Goal: Task Accomplishment & Management: Use online tool/utility

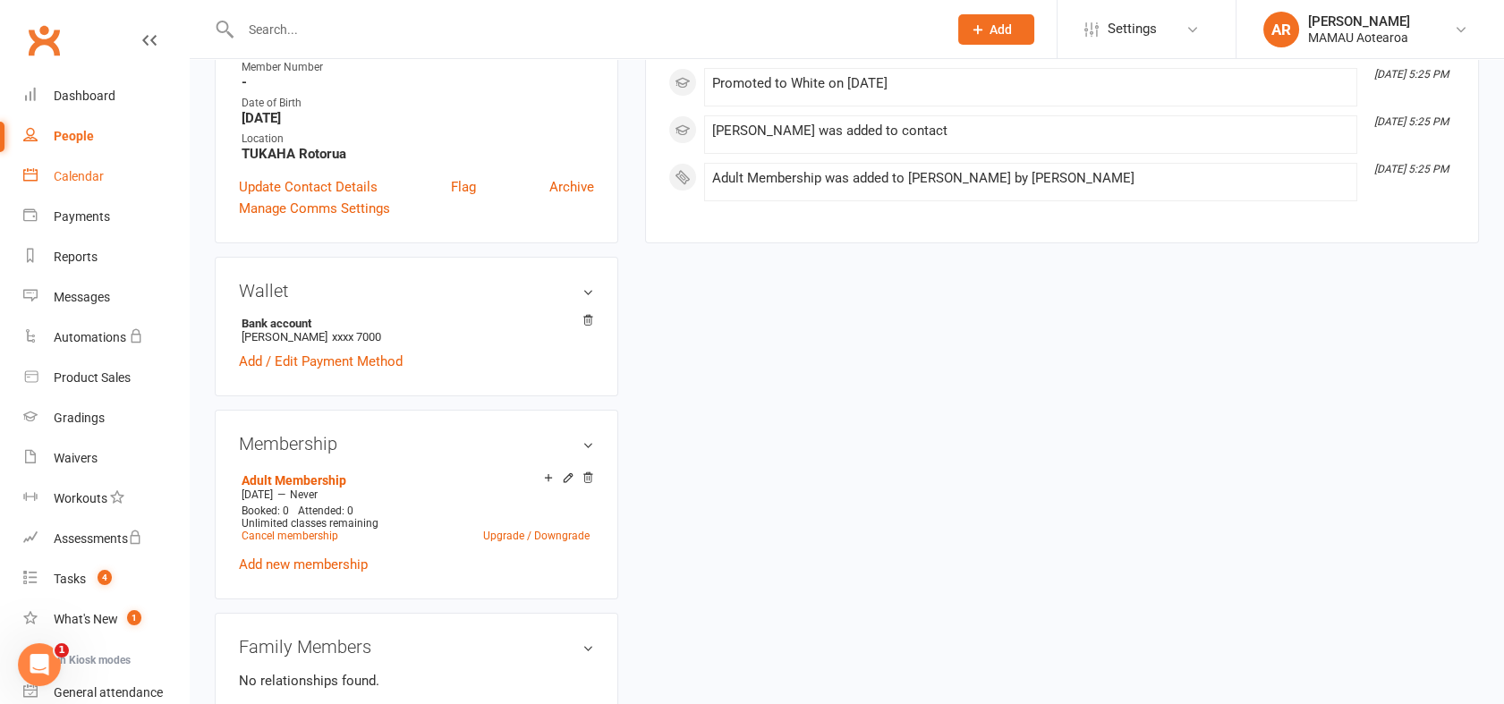
click at [81, 175] on div "Calendar" at bounding box center [79, 176] width 50 height 14
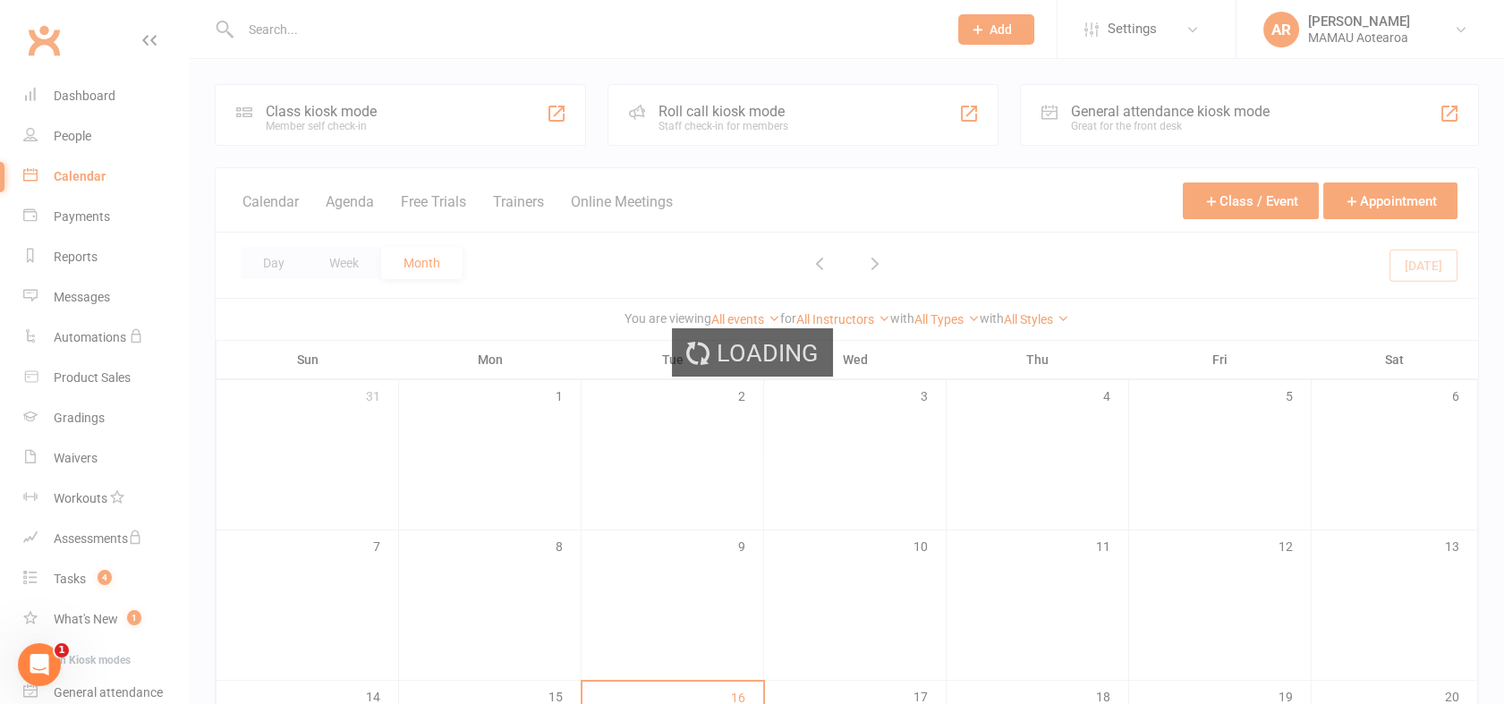
click at [769, 137] on div "Loading" at bounding box center [752, 352] width 1504 height 704
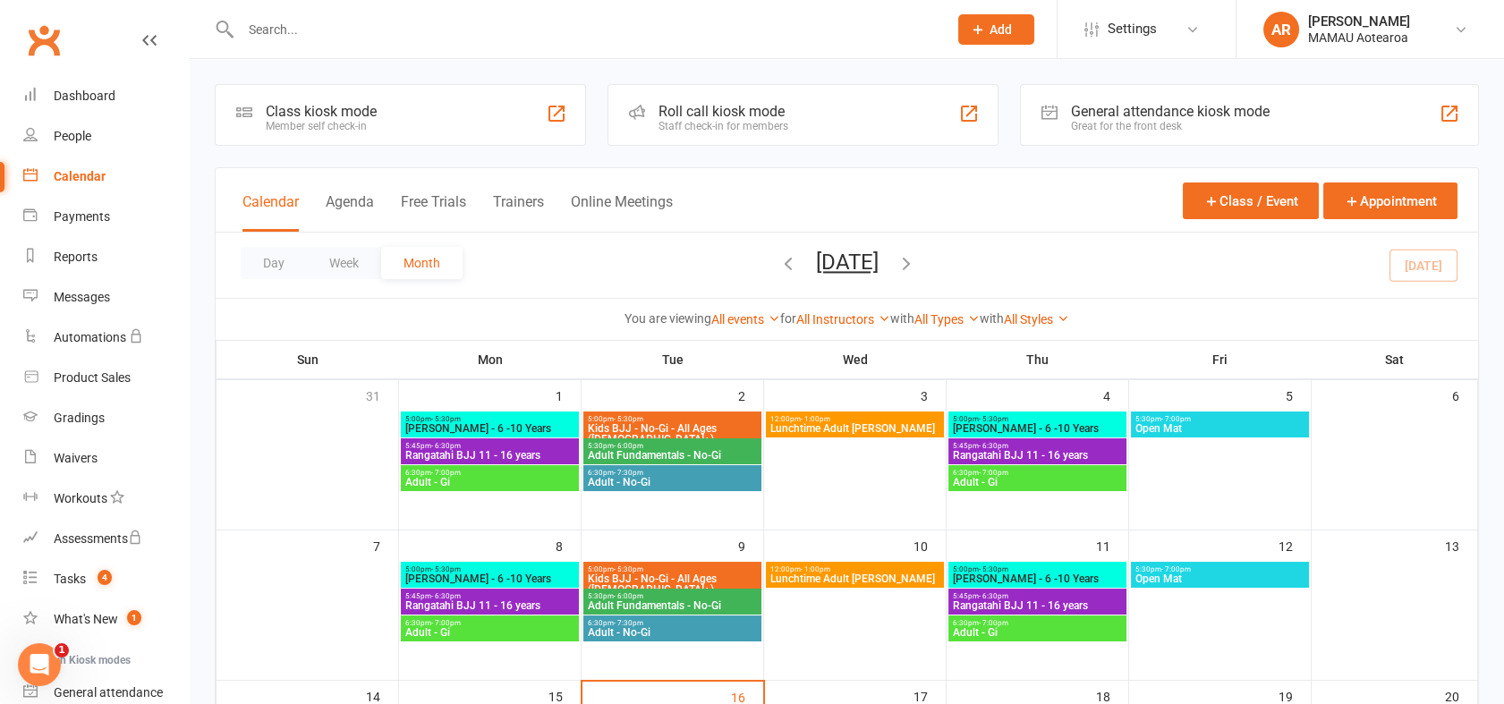
click at [713, 107] on div "Roll call kiosk mode" at bounding box center [723, 111] width 130 height 17
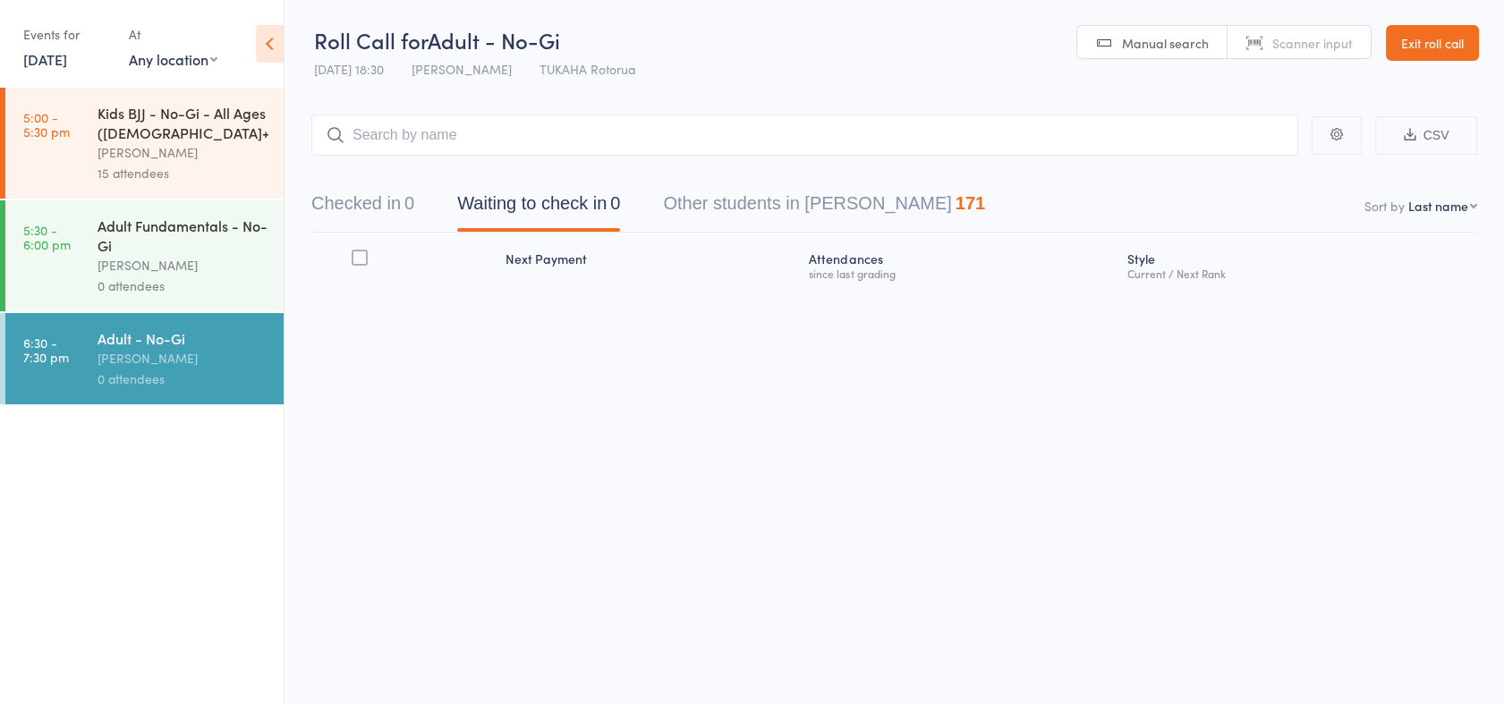
click at [482, 141] on input "search" at bounding box center [804, 135] width 987 height 41
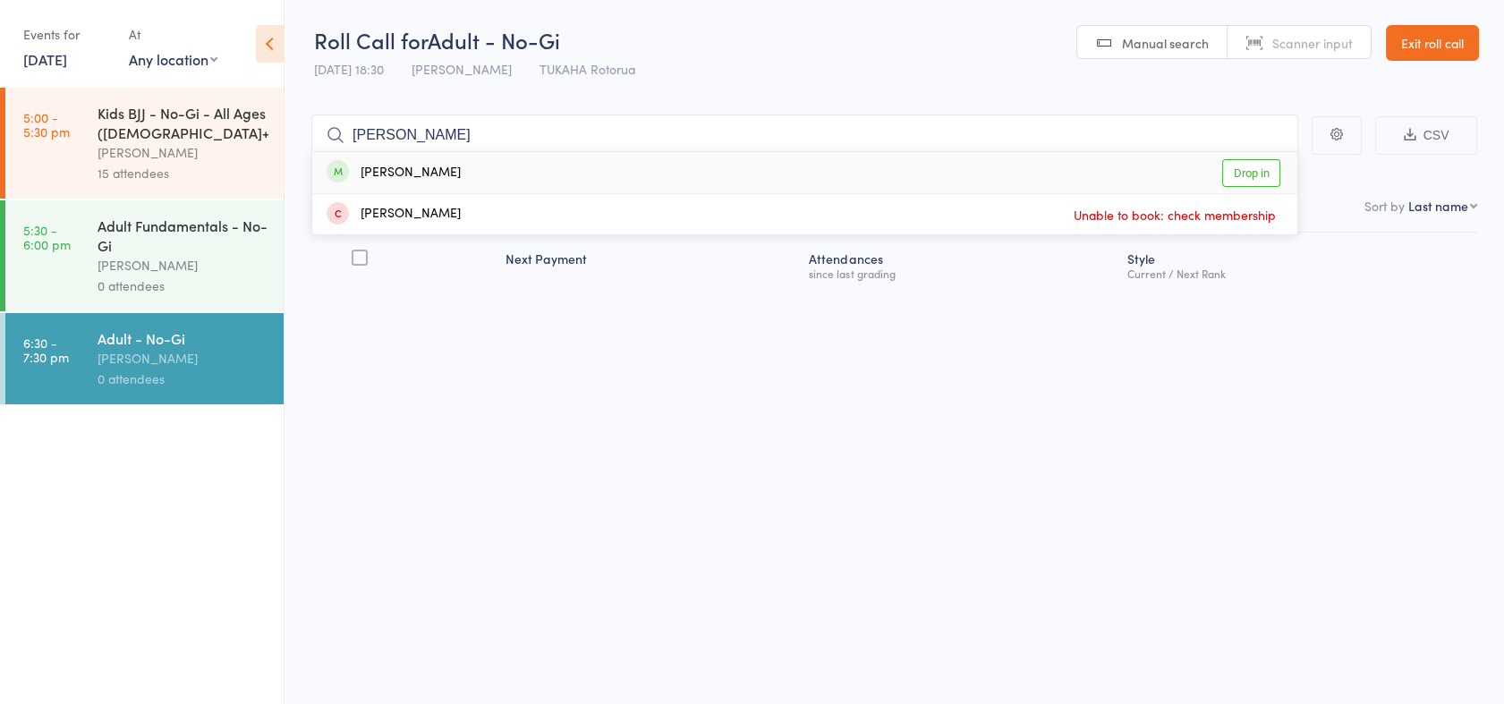
type input "[PERSON_NAME]"
click at [1241, 174] on link "Drop in" at bounding box center [1251, 173] width 58 height 28
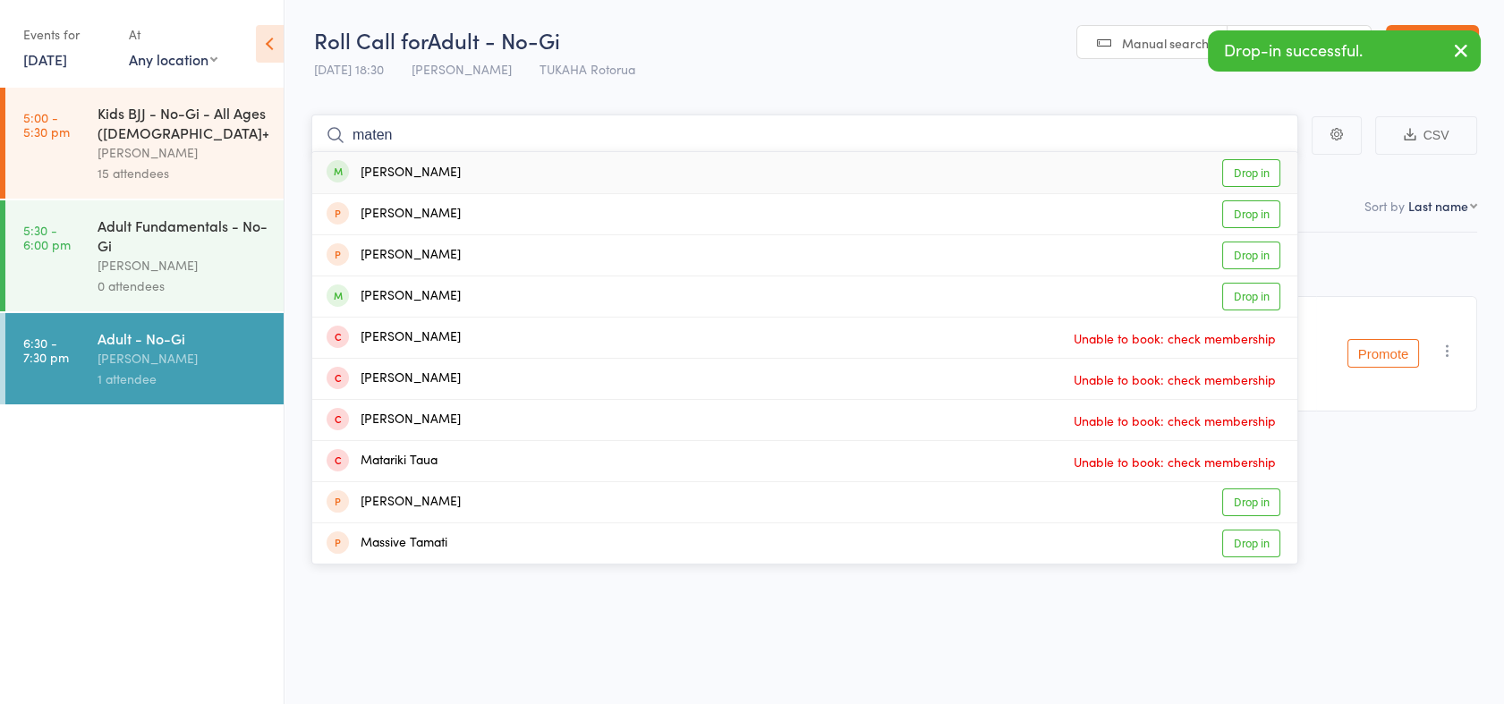
type input "maten"
click at [1236, 171] on link "Drop in" at bounding box center [1251, 173] width 58 height 28
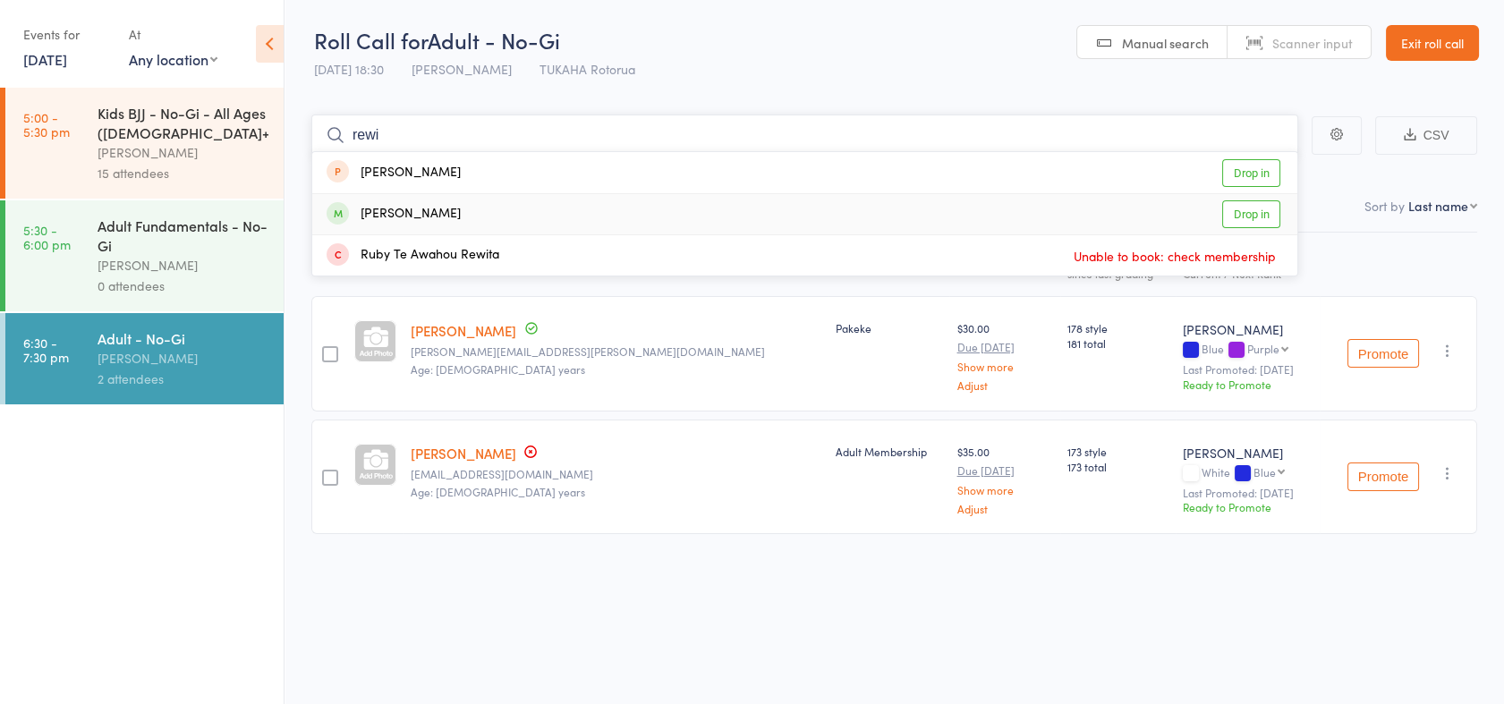
type input "rewi"
click at [1244, 218] on link "Drop in" at bounding box center [1251, 214] width 58 height 28
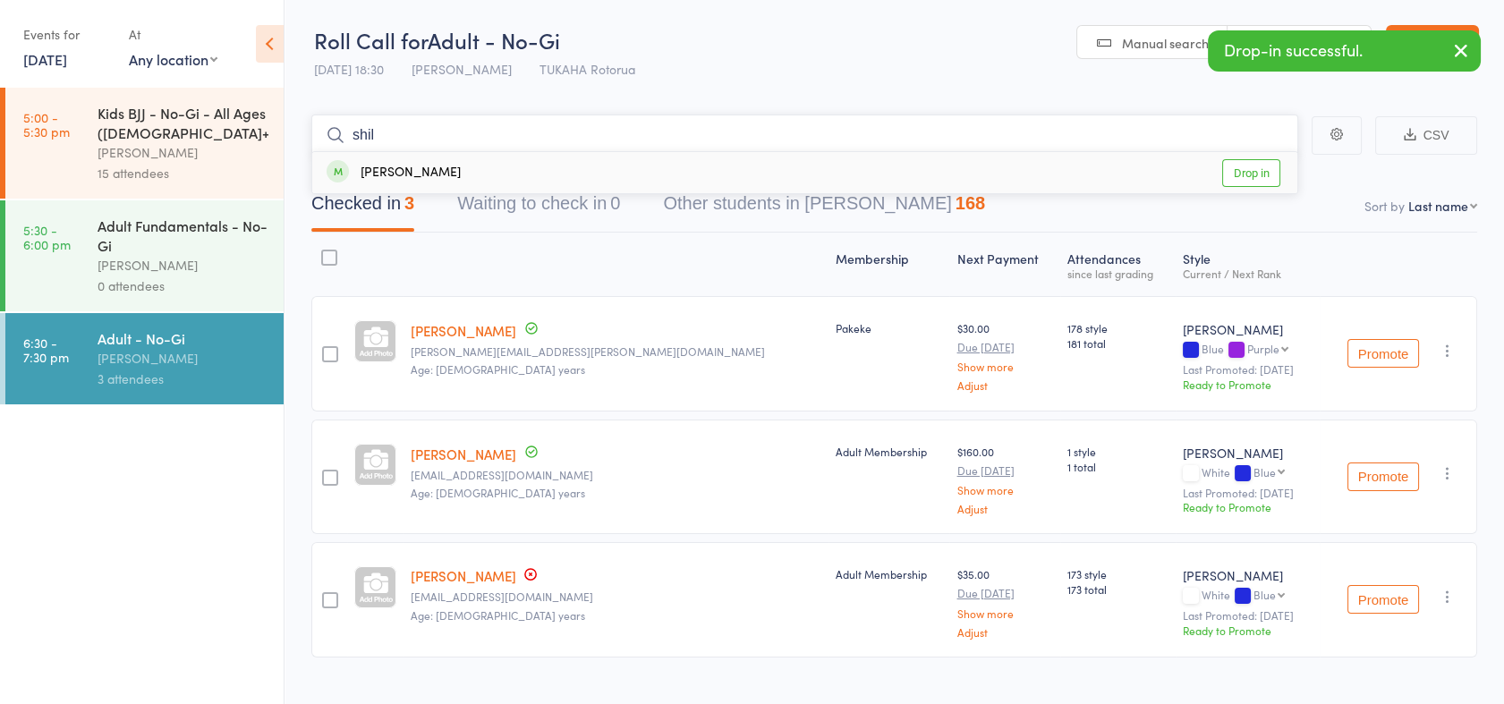
type input "shil"
click at [1259, 177] on link "Drop in" at bounding box center [1251, 173] width 58 height 28
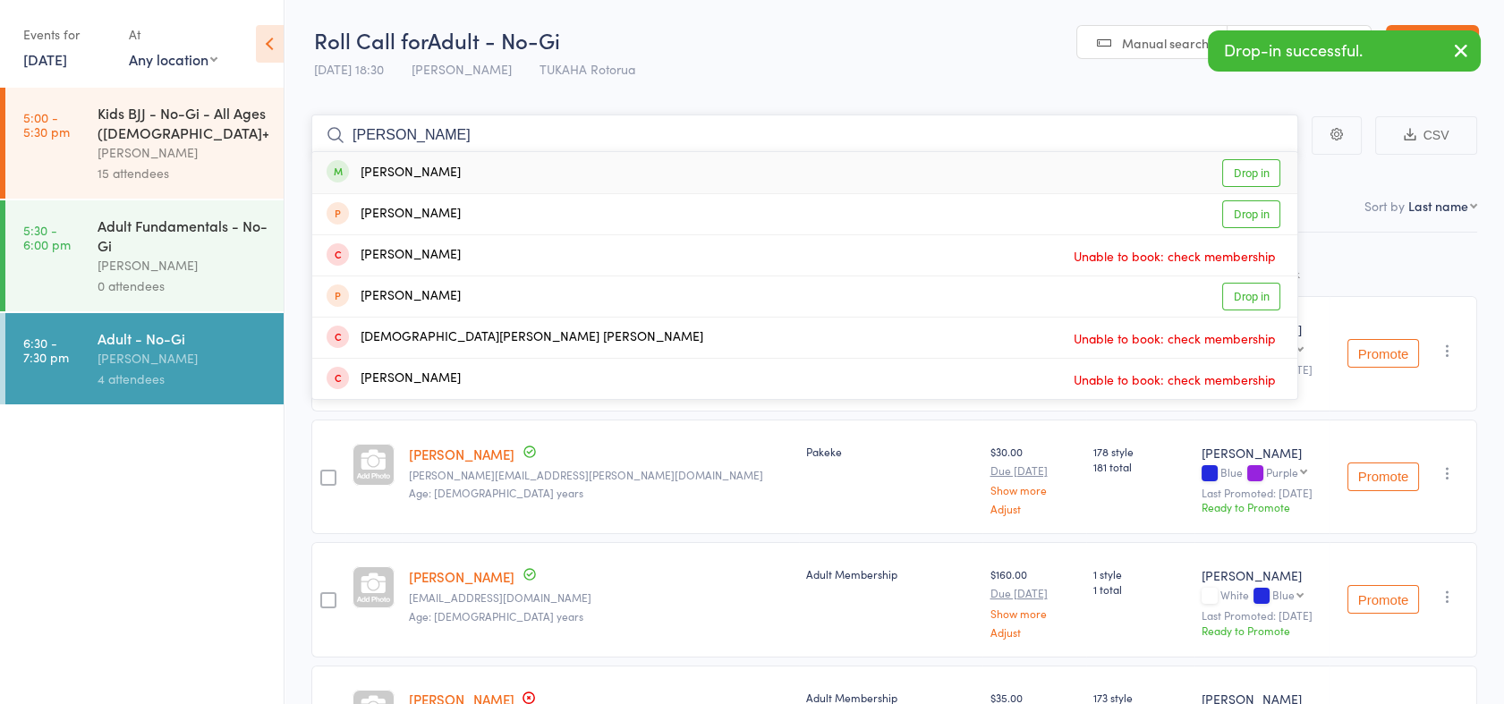
type input "[PERSON_NAME]"
click at [1275, 170] on link "Drop in" at bounding box center [1251, 173] width 58 height 28
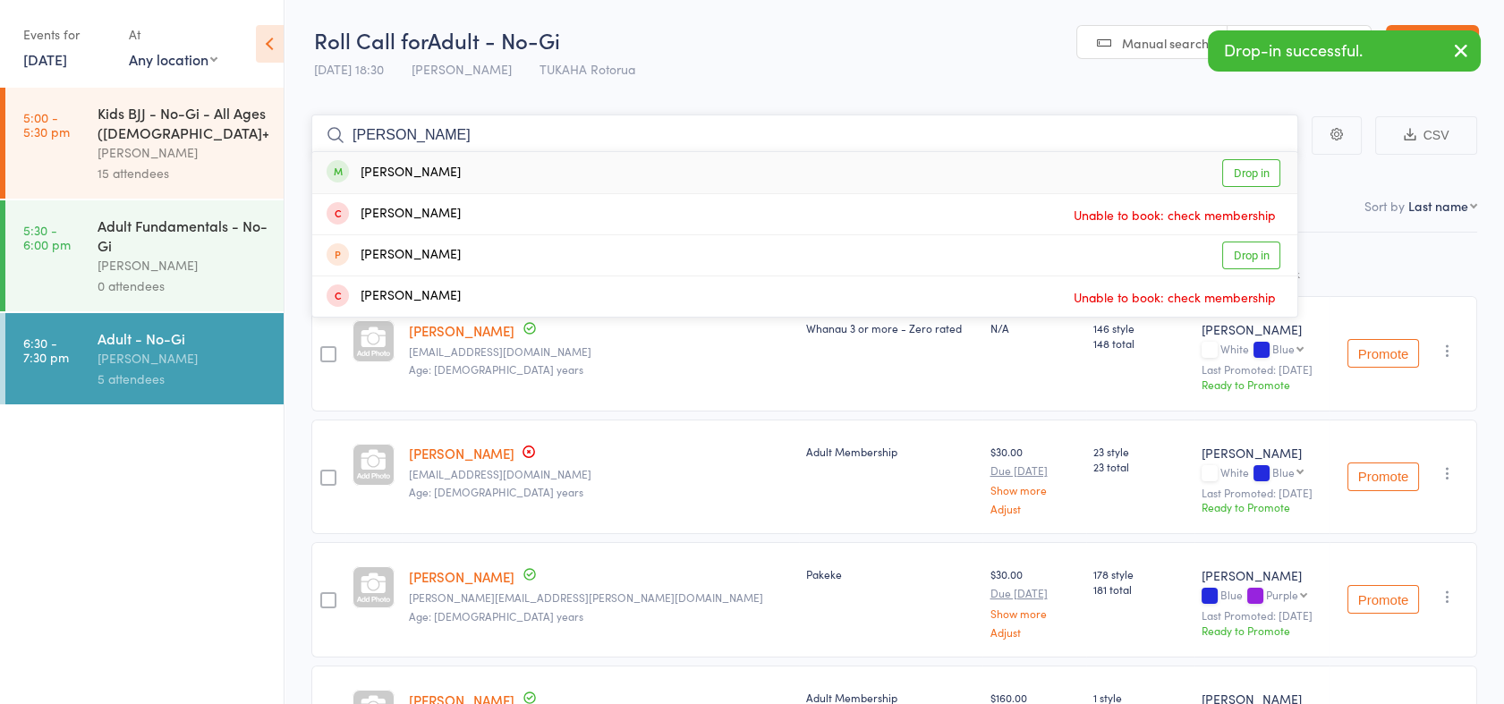
type input "[PERSON_NAME]"
click at [1275, 170] on link "Drop in" at bounding box center [1251, 173] width 58 height 28
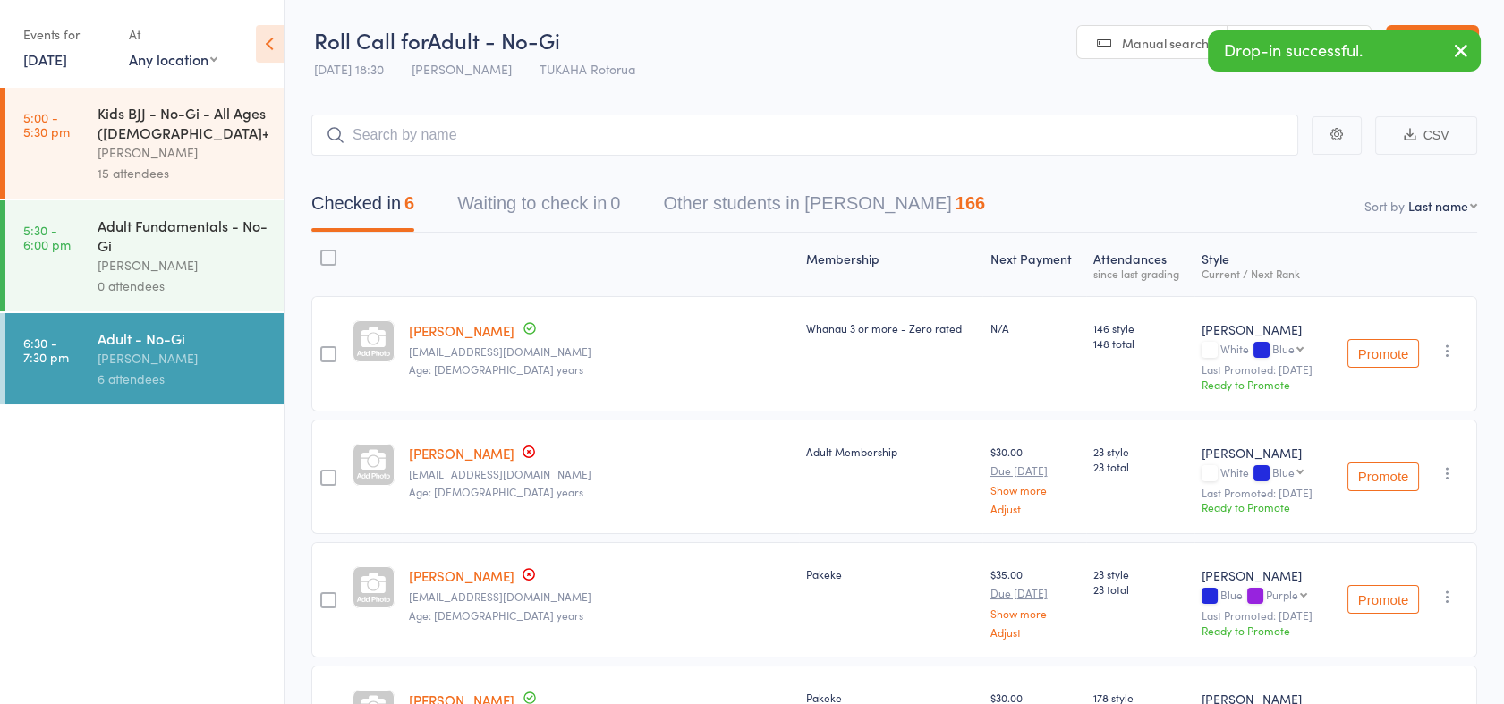
click at [123, 268] on div "[PERSON_NAME]" at bounding box center [183, 265] width 171 height 21
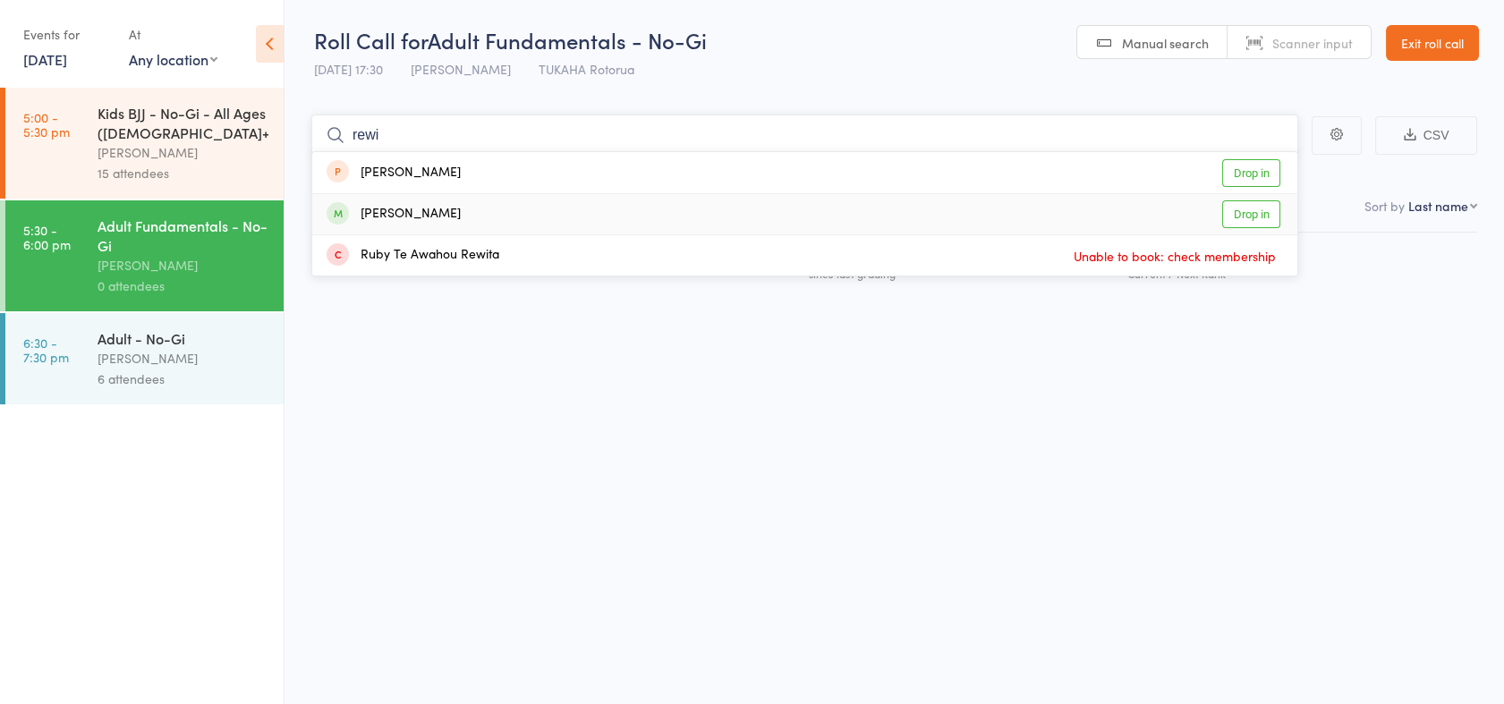
type input "rewi"
click at [1244, 222] on link "Drop in" at bounding box center [1251, 214] width 58 height 28
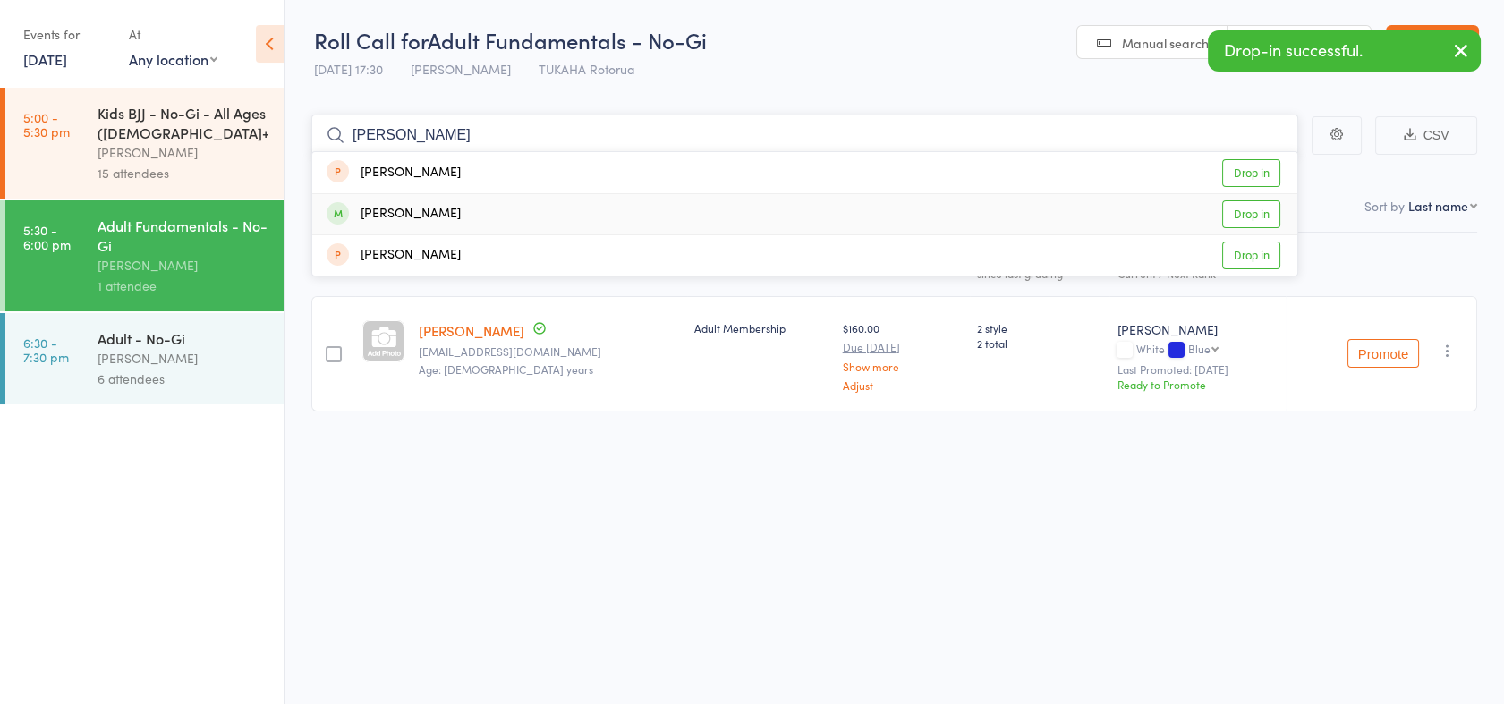
type input "[PERSON_NAME]"
click at [1240, 219] on link "Drop in" at bounding box center [1251, 214] width 58 height 28
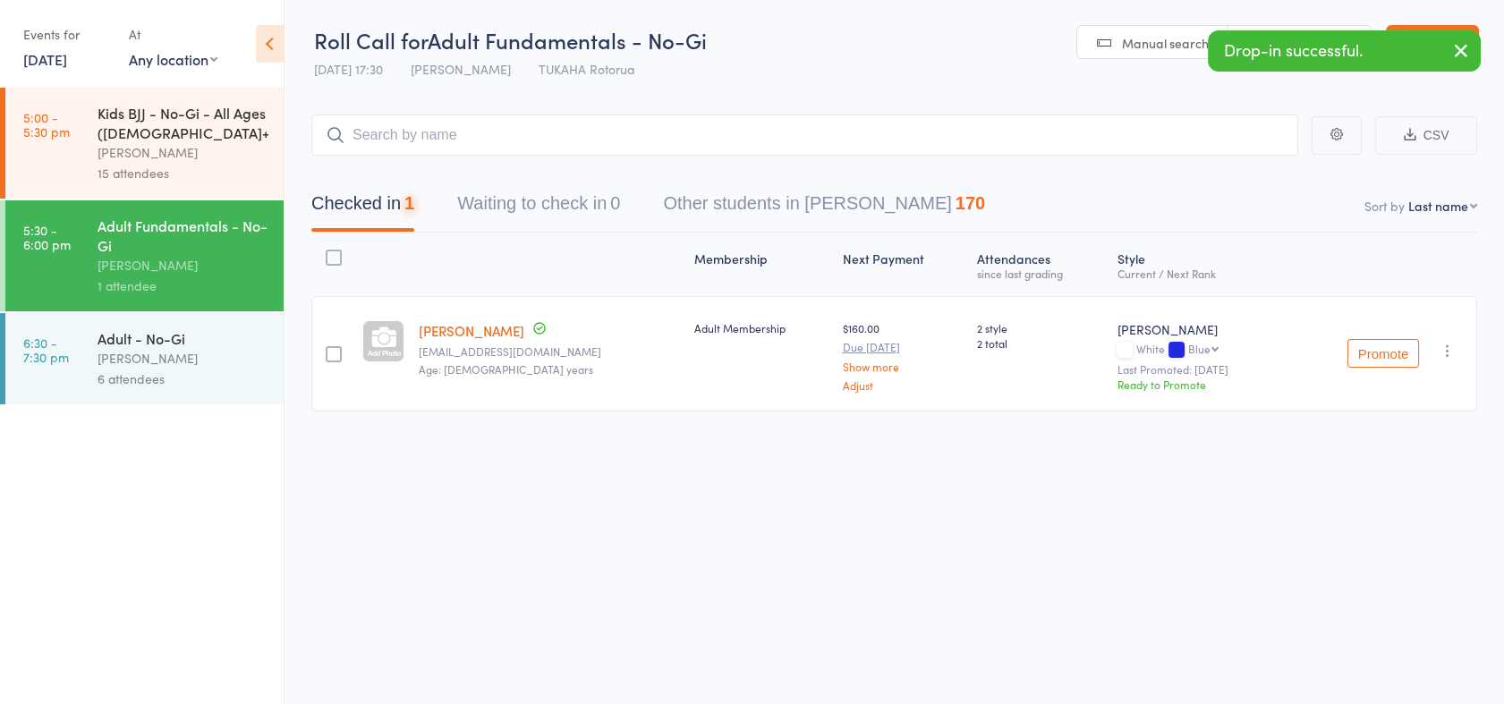
click at [122, 380] on div "6 attendees" at bounding box center [183, 379] width 171 height 21
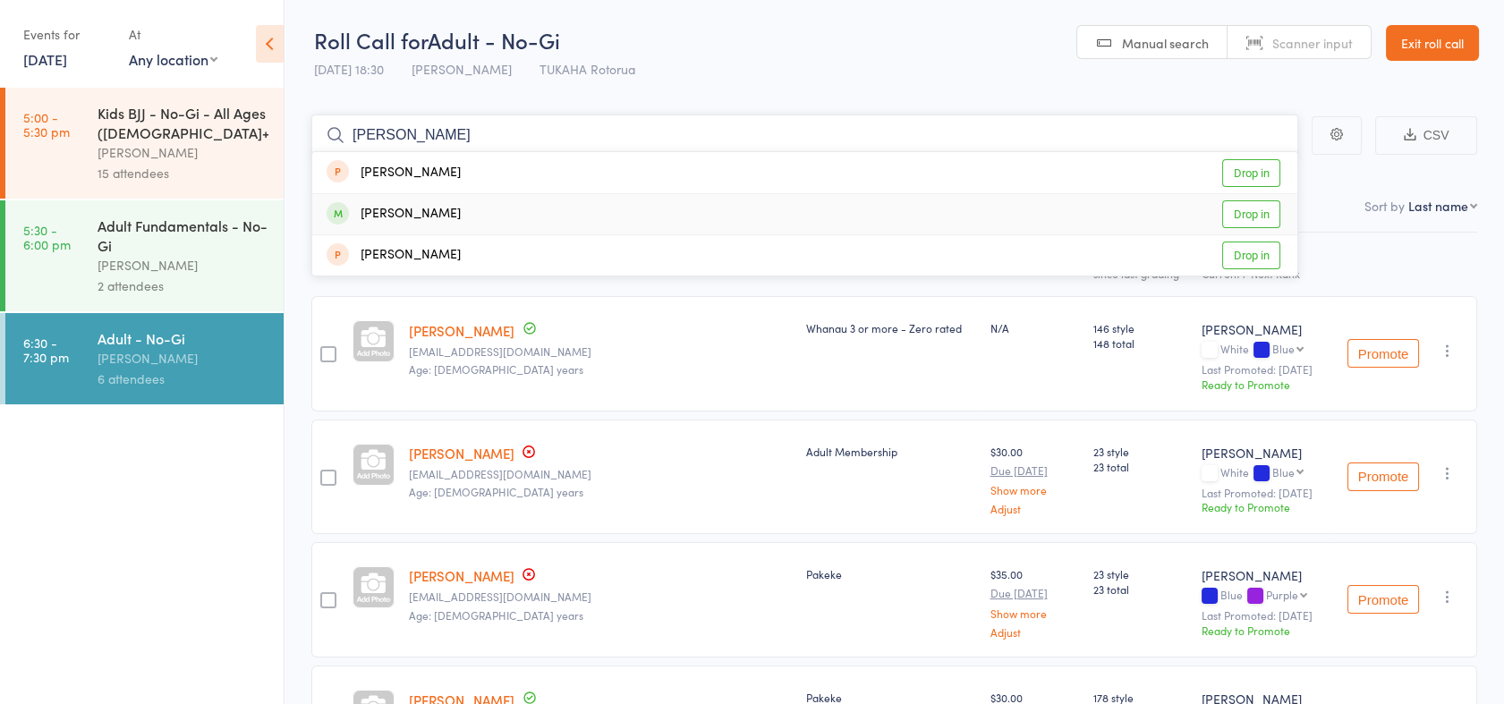
type input "[PERSON_NAME]"
click at [1248, 213] on link "Drop in" at bounding box center [1251, 214] width 58 height 28
